Goal: Communication & Community: Answer question/provide support

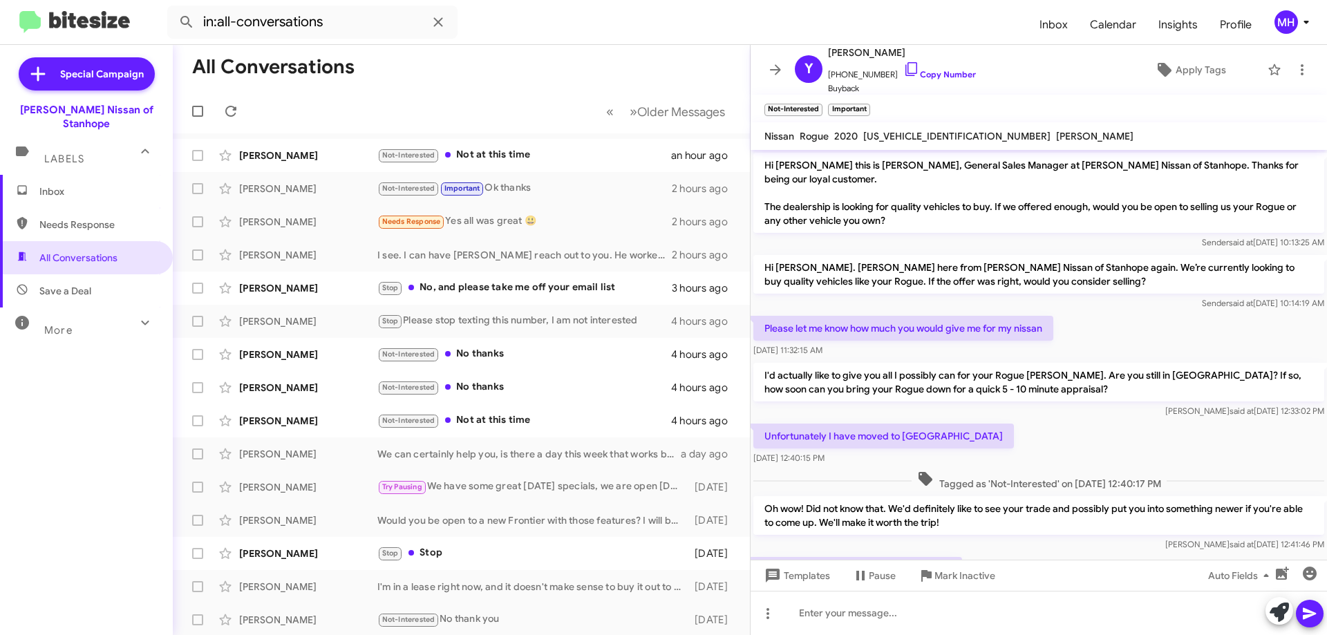
scroll to position [170, 0]
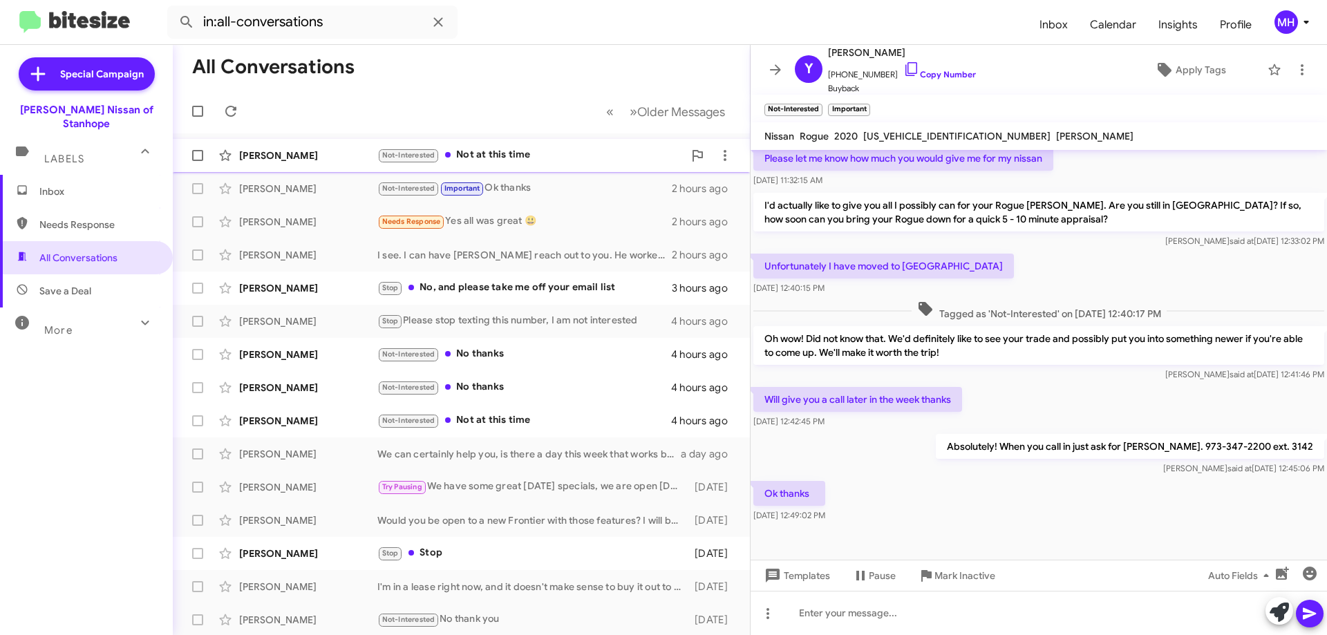
click at [506, 154] on div "Not-Interested Not at this time" at bounding box center [530, 155] width 306 height 16
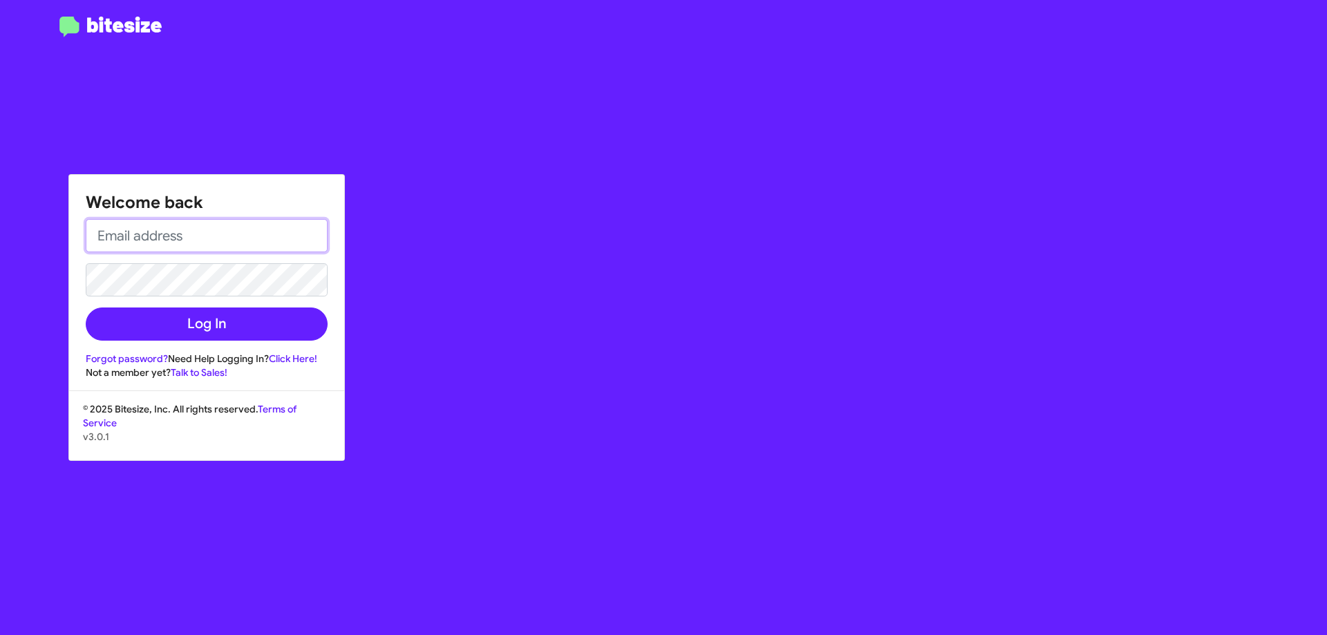
click at [139, 239] on input "email" at bounding box center [207, 235] width 242 height 33
type input "[EMAIL_ADDRESS][DOMAIN_NAME]"
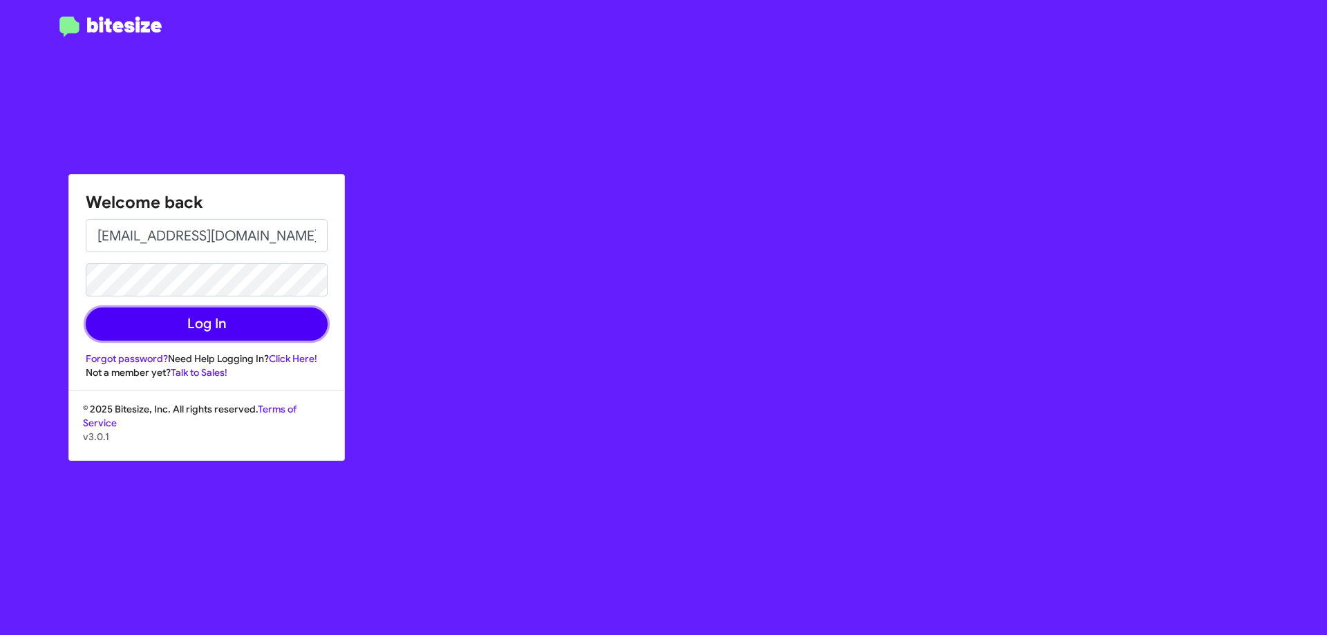
click at [241, 321] on button "Log In" at bounding box center [207, 323] width 242 height 33
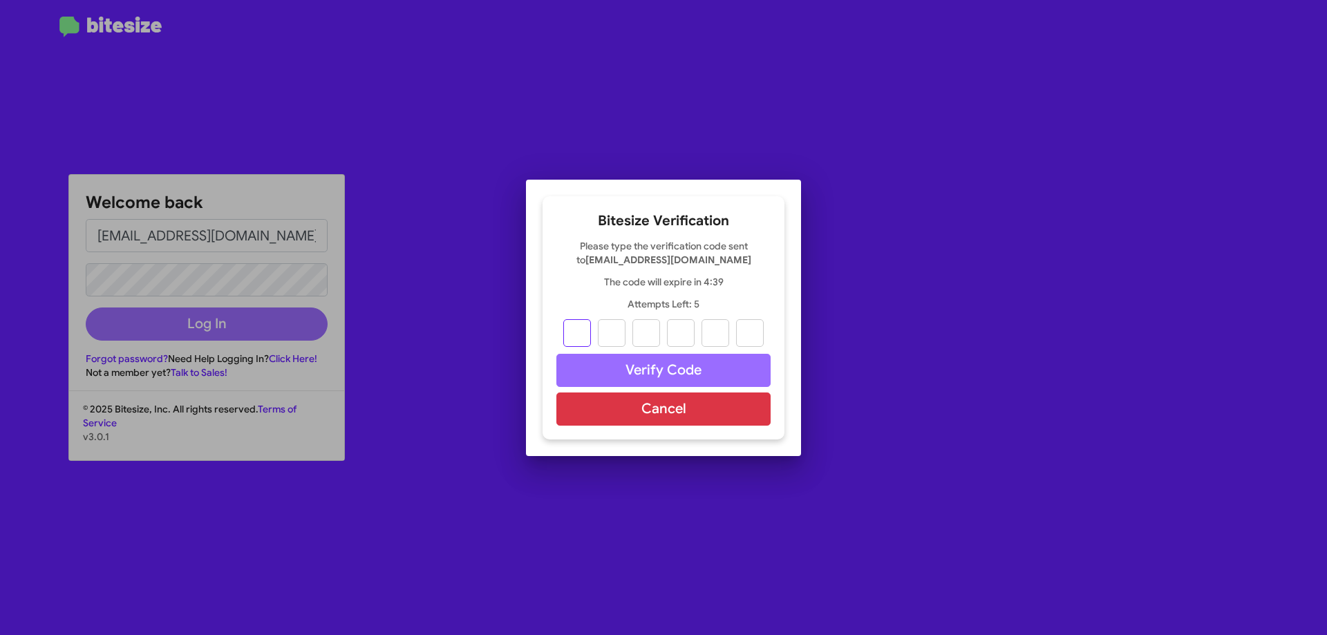
type input "7"
type input "3"
type input "7"
type input "0"
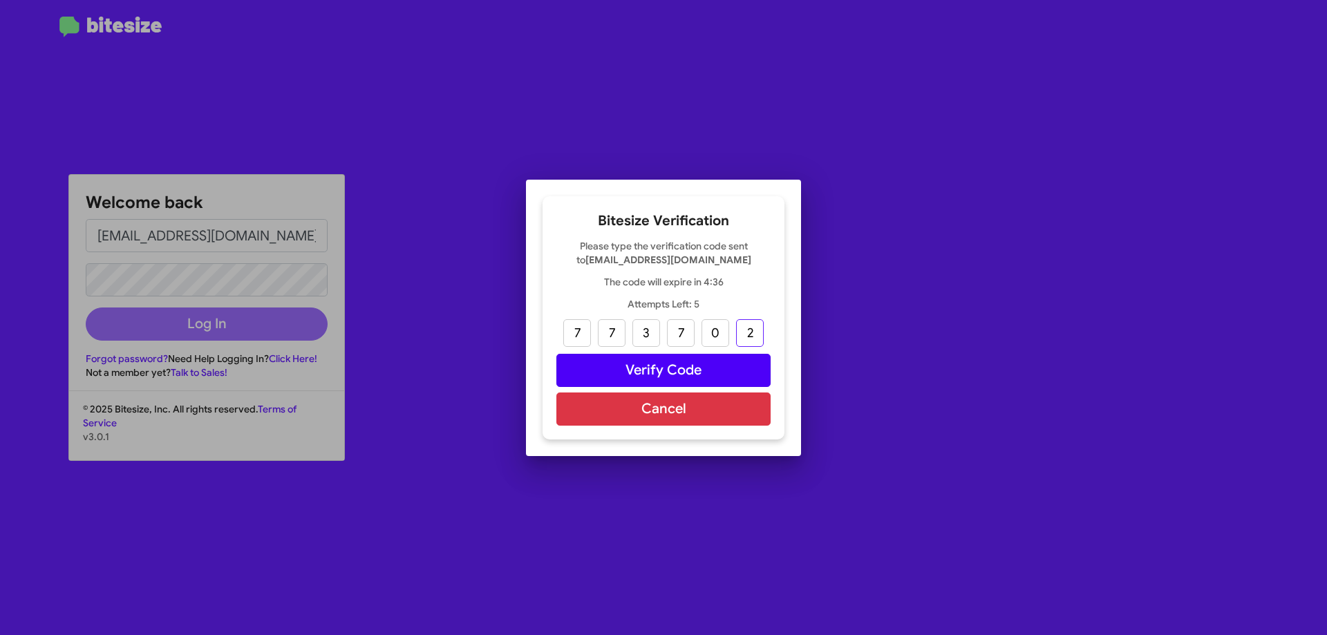
type input "2"
click at [656, 364] on button "Verify Code" at bounding box center [663, 370] width 214 height 33
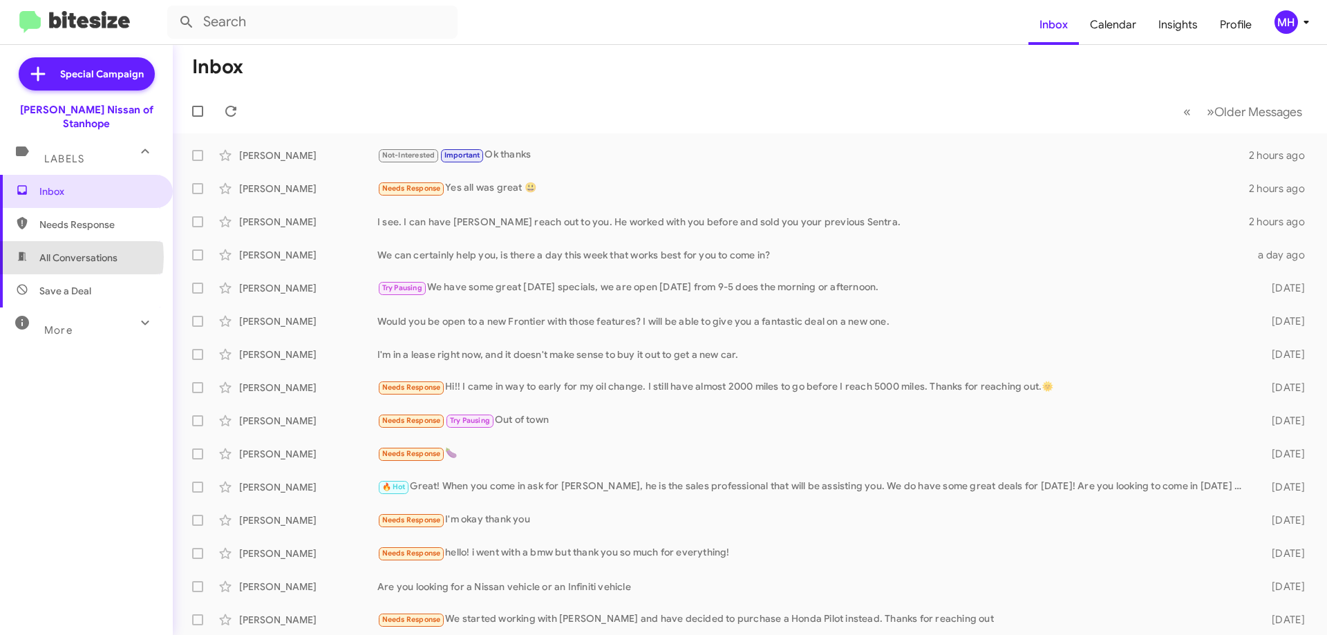
click at [57, 251] on span "All Conversations" at bounding box center [78, 258] width 78 height 14
type input "in:all-conversations"
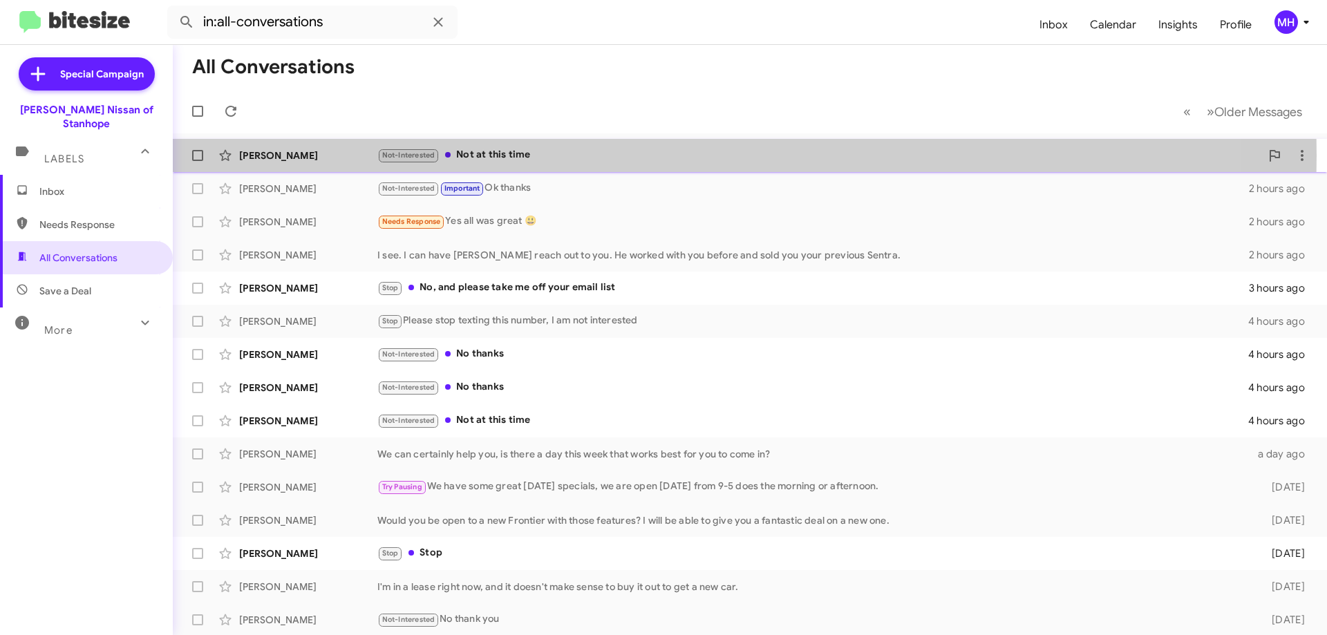
click at [489, 155] on div "Not-Interested Not at this time" at bounding box center [818, 155] width 883 height 16
